Goal: Transaction & Acquisition: Purchase product/service

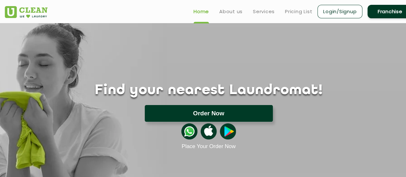
click at [211, 111] on button "Order Now" at bounding box center [209, 113] width 128 height 17
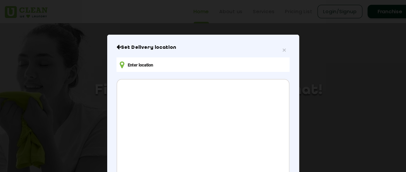
click at [139, 68] on input "text" at bounding box center [202, 64] width 172 height 14
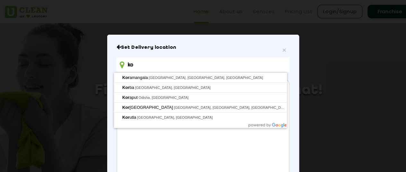
type input "k"
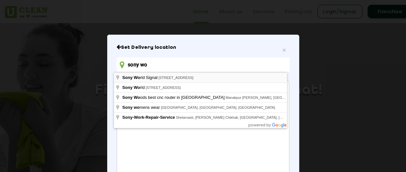
type input "sony wo"
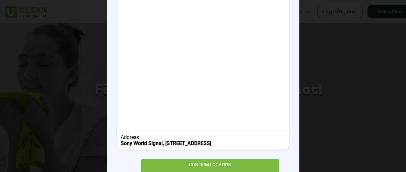
scroll to position [121, 0]
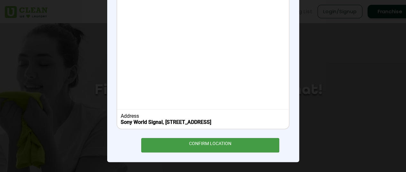
click at [189, 143] on div "CONFIRM LOCATION" at bounding box center [210, 145] width 138 height 14
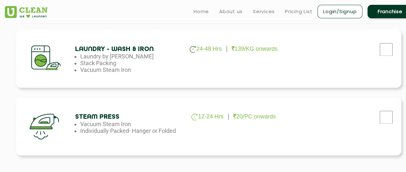
scroll to position [385, 0]
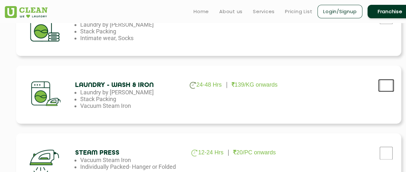
click at [381, 83] on input "checkbox" at bounding box center [386, 85] width 16 height 13
checkbox input "true"
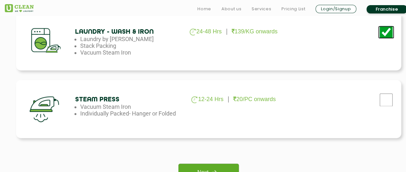
scroll to position [513, 0]
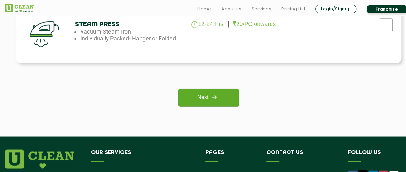
click at [205, 95] on link "Next" at bounding box center [208, 97] width 60 height 18
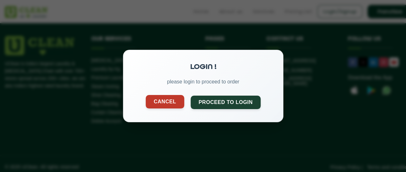
click at [178, 100] on button "Cancel" at bounding box center [164, 101] width 38 height 13
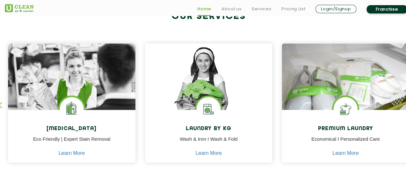
scroll to position [289, 0]
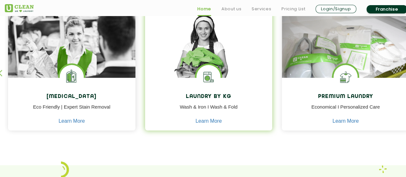
click at [208, 97] on h4 "Laundry by Kg" at bounding box center [209, 97] width 118 height 6
click at [205, 121] on link "Learn More" at bounding box center [208, 121] width 26 height 6
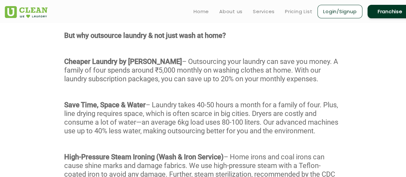
scroll to position [224, 0]
